Goal: Navigation & Orientation: Find specific page/section

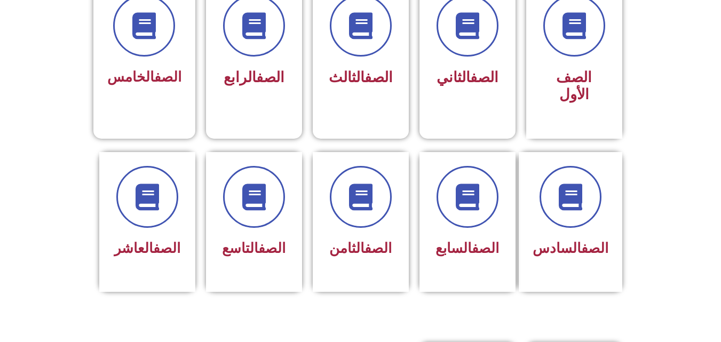
scroll to position [320, 0]
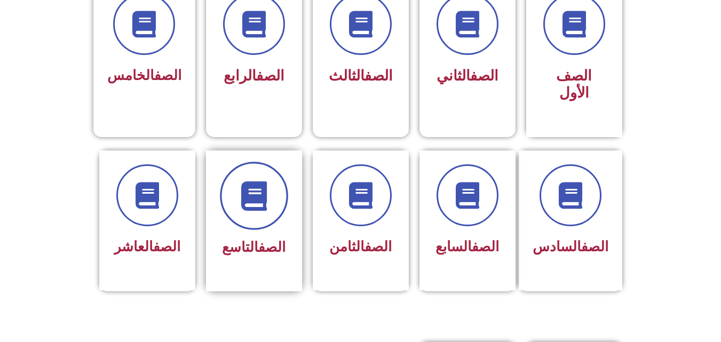
click at [243, 201] on span at bounding box center [254, 196] width 68 height 68
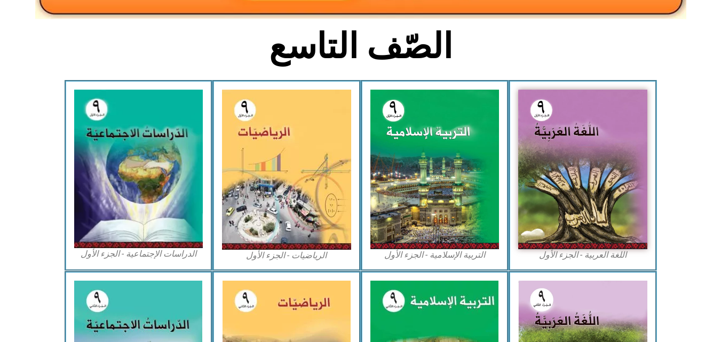
scroll to position [256, 0]
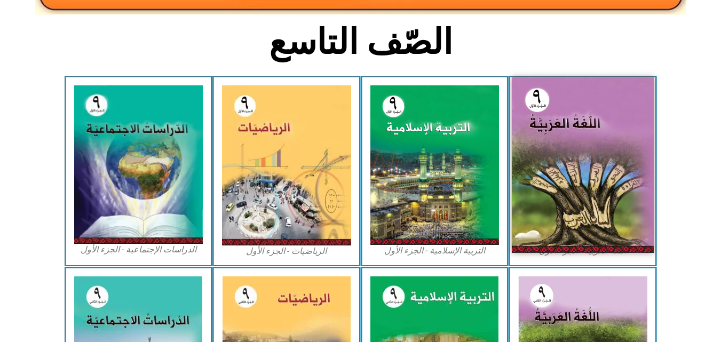
click at [581, 191] on img at bounding box center [583, 165] width 142 height 176
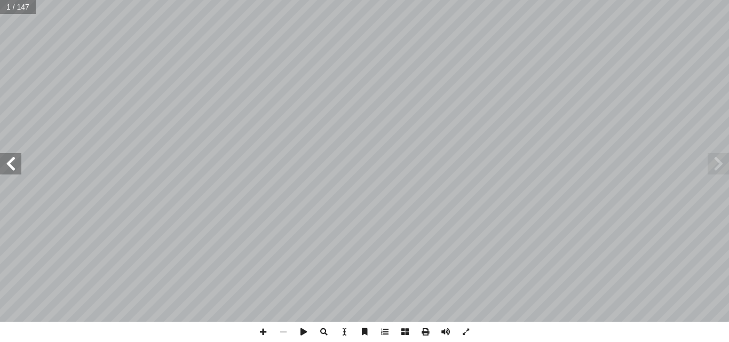
click at [17, 167] on span at bounding box center [10, 163] width 21 height 21
click at [262, 332] on span at bounding box center [263, 332] width 20 height 20
click at [261, 333] on span at bounding box center [263, 332] width 20 height 20
click at [264, 331] on span at bounding box center [263, 332] width 20 height 20
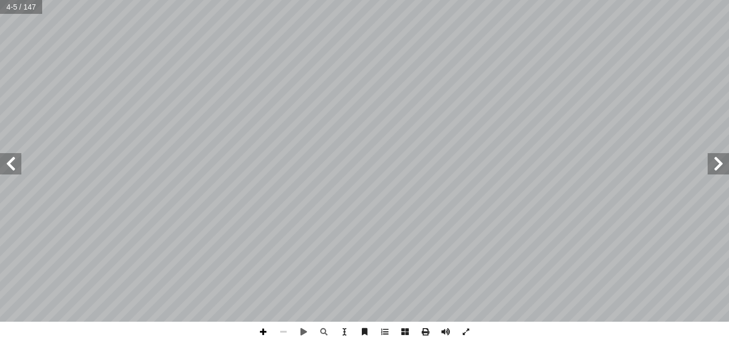
click at [263, 332] on span at bounding box center [263, 332] width 20 height 20
click at [284, 331] on span at bounding box center [283, 332] width 20 height 20
click at [284, 333] on span at bounding box center [283, 332] width 20 height 20
